Goal: Task Accomplishment & Management: Manage account settings

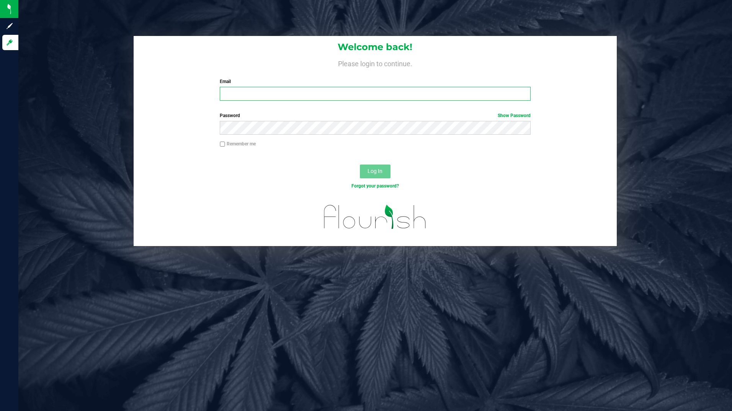
click at [263, 93] on input "Email" at bounding box center [375, 94] width 311 height 14
type input "[EMAIL_ADDRESS][DOMAIN_NAME]"
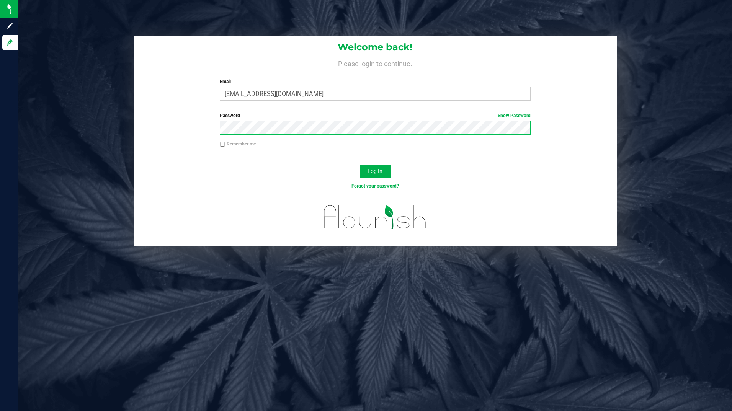
click at [360, 165] on button "Log In" at bounding box center [375, 172] width 31 height 14
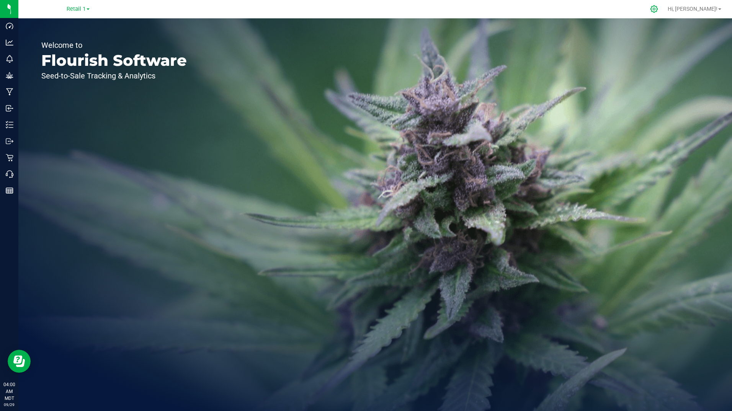
click at [658, 10] on icon at bounding box center [653, 8] width 7 height 7
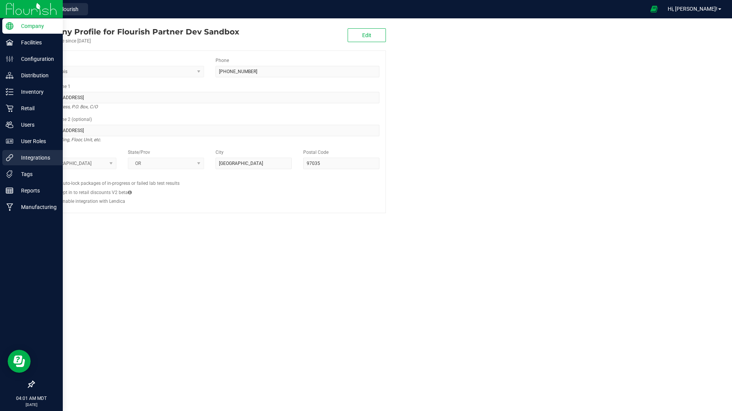
click at [40, 154] on p "Integrations" at bounding box center [36, 157] width 46 height 9
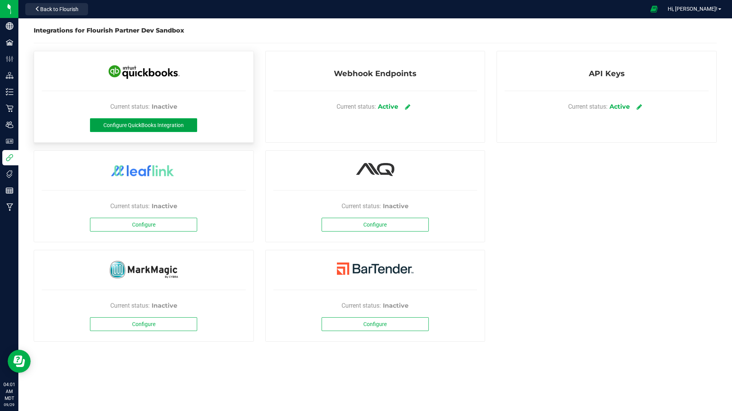
click at [136, 128] on span "Configure QuickBooks Integration" at bounding box center [143, 125] width 80 height 6
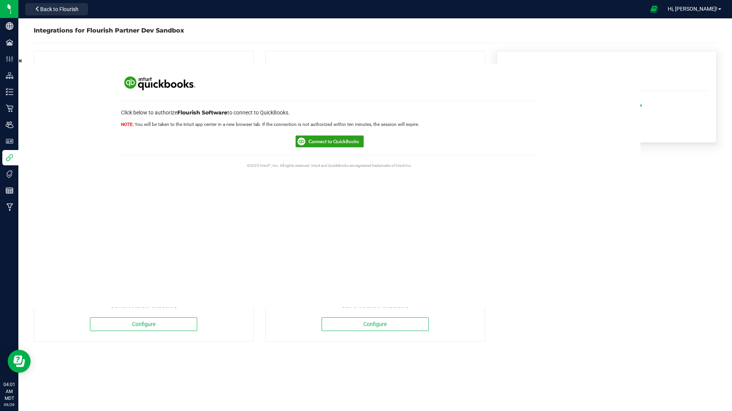
click at [646, 109] on div "Current status: Active" at bounding box center [607, 106] width 204 height 23
click at [642, 107] on icon at bounding box center [639, 106] width 6 height 7
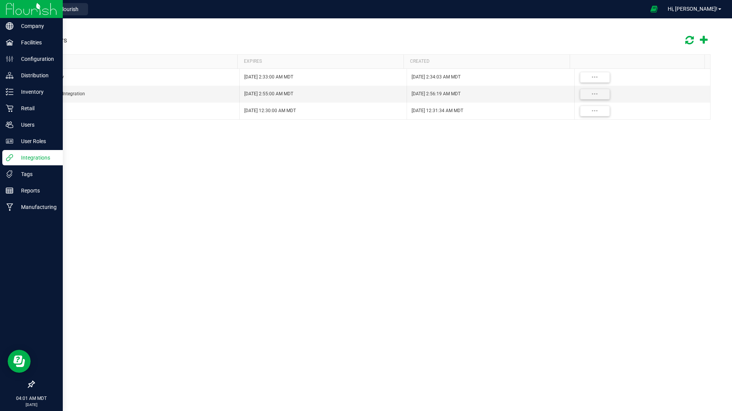
click at [28, 160] on p "Integrations" at bounding box center [36, 157] width 46 height 9
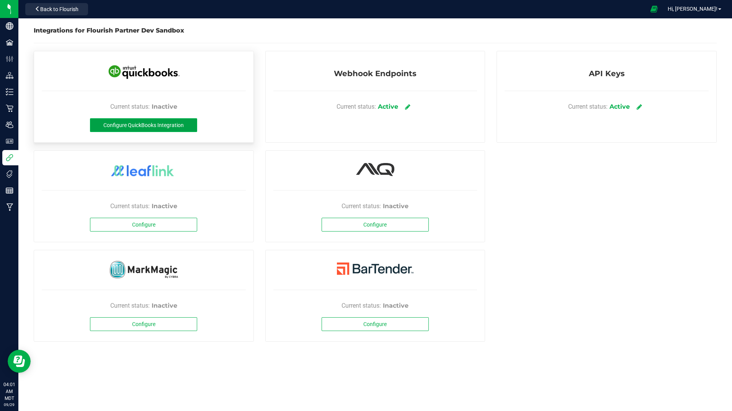
click at [122, 124] on span "Configure QuickBooks Integration" at bounding box center [143, 125] width 80 height 6
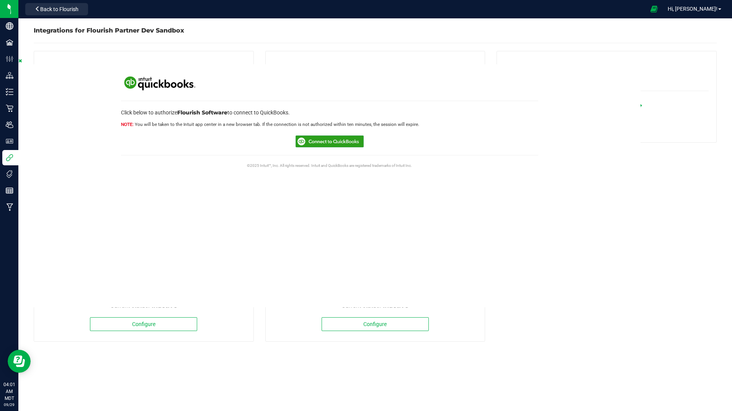
click at [20, 62] on icon at bounding box center [19, 61] width 3 height 5
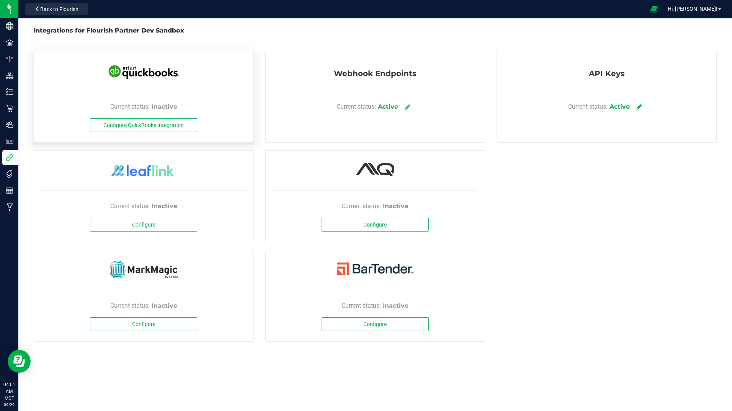
click at [154, 132] on div "Current status: Inactive Configure QuickBooks Integration" at bounding box center [144, 97] width 220 height 92
click at [155, 125] on span "Configure QuickBooks Integration" at bounding box center [143, 125] width 80 height 6
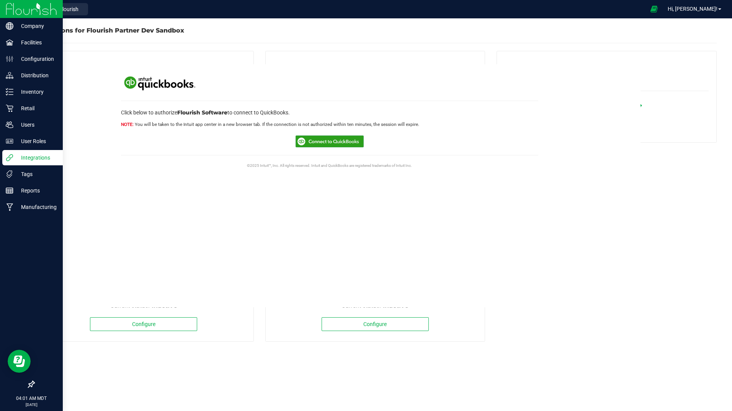
click at [31, 154] on p "Integrations" at bounding box center [36, 157] width 46 height 9
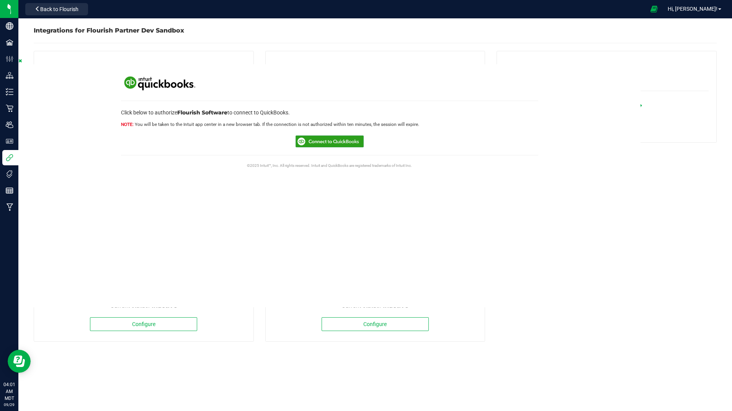
click at [21, 61] on icon at bounding box center [19, 61] width 3 height 5
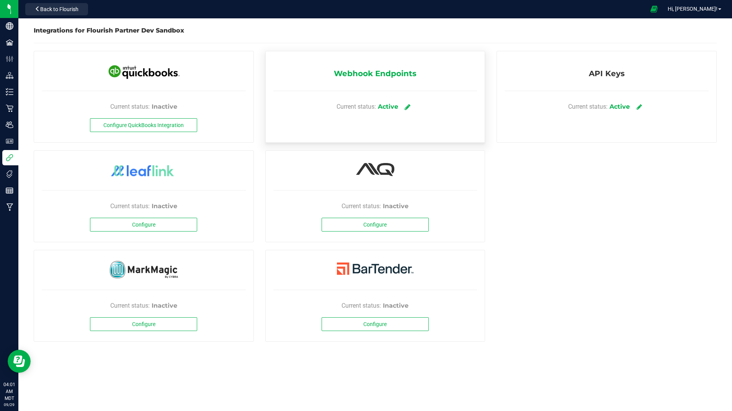
click at [408, 107] on icon at bounding box center [408, 106] width 6 height 7
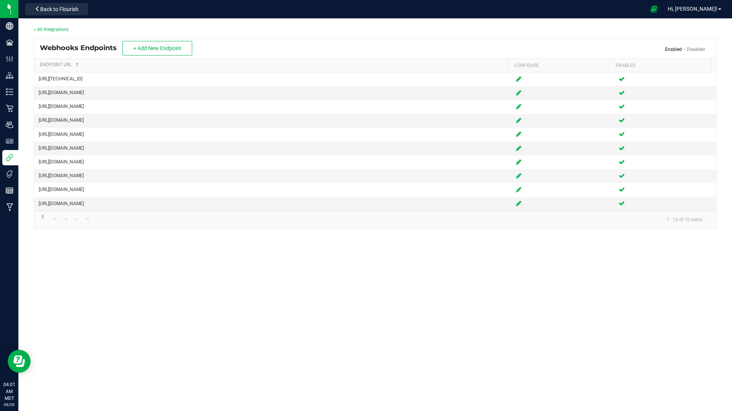
click at [62, 29] on link "< All Integrations" at bounding box center [51, 29] width 35 height 5
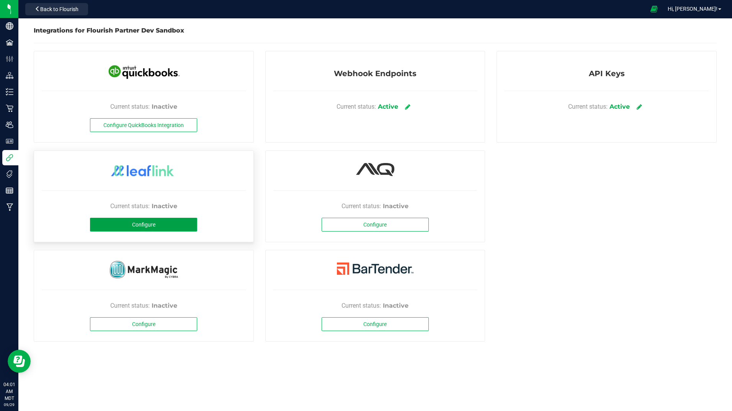
click at [150, 222] on span "Configure" at bounding box center [143, 225] width 23 height 6
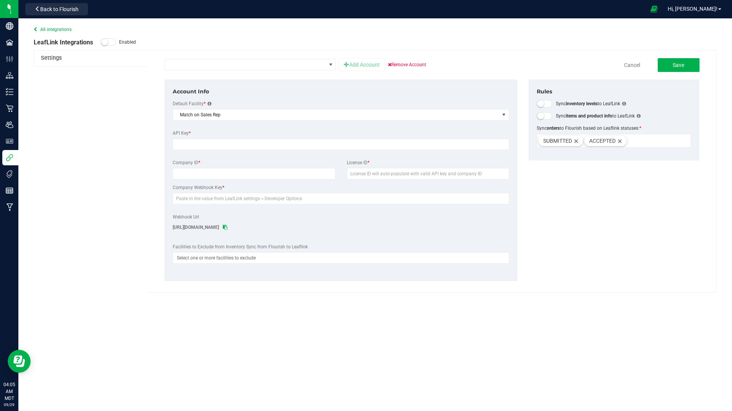
click at [57, 30] on link "All integrations" at bounding box center [53, 29] width 38 height 5
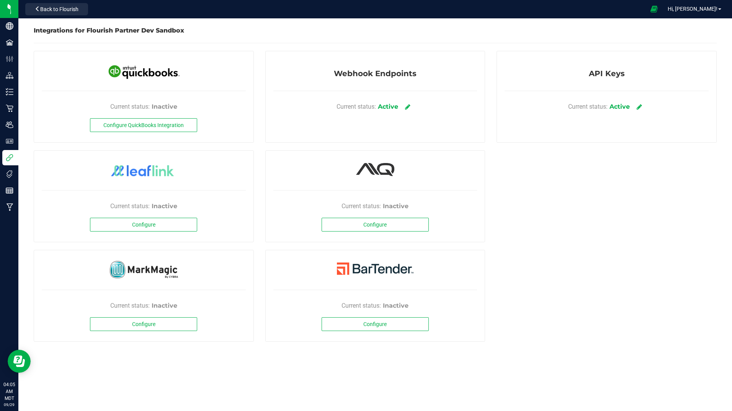
click at [536, 255] on div "Current status: Inactive Configure QuickBooks Integration Current status: Inact…" at bounding box center [375, 200] width 694 height 299
click at [529, 338] on div "Current status: Inactive Configure QuickBooks Integration Current status: Inact…" at bounding box center [375, 200] width 694 height 299
